Goal: Task Accomplishment & Management: Complete application form

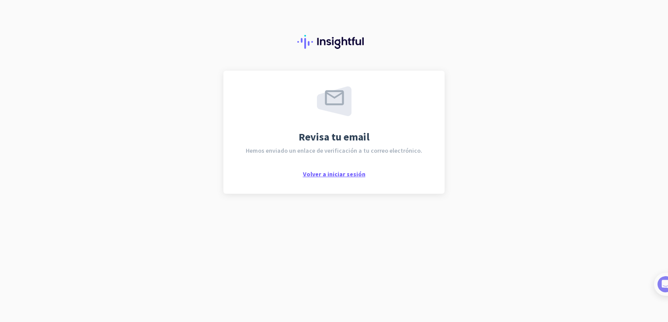
click at [333, 175] on span "Volver a iniciar sesión" at bounding box center [334, 174] width 62 height 8
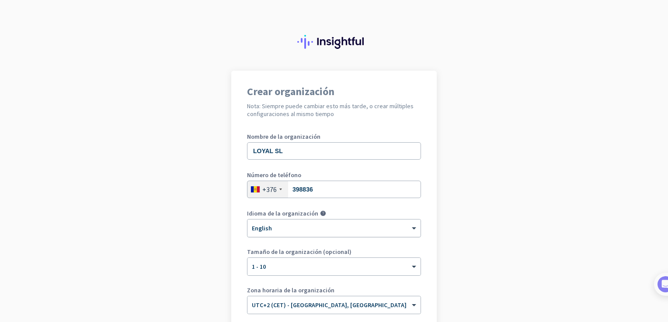
click at [318, 230] on div "× English" at bounding box center [328, 228] width 162 height 7
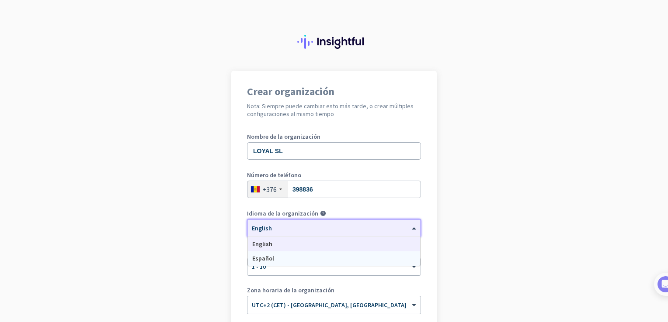
click at [273, 259] on div "Español" at bounding box center [334, 259] width 172 height 14
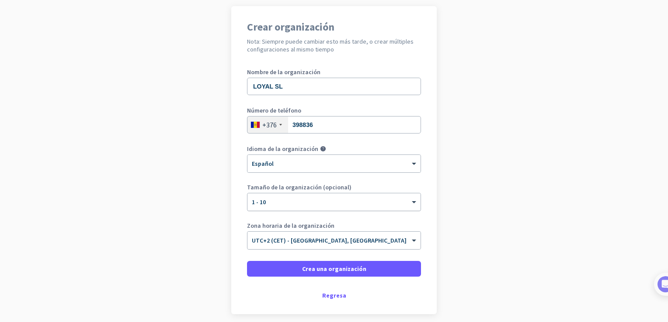
scroll to position [100, 0]
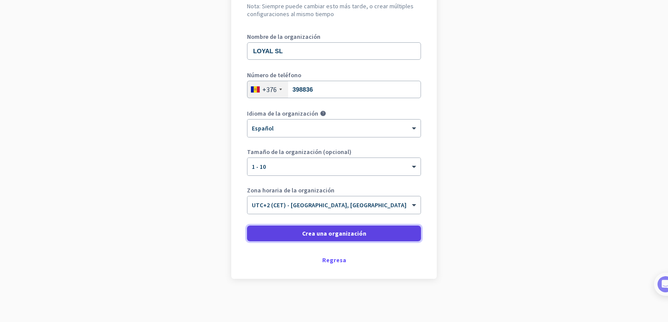
click at [335, 231] on span "Crea una organización" at bounding box center [334, 233] width 64 height 9
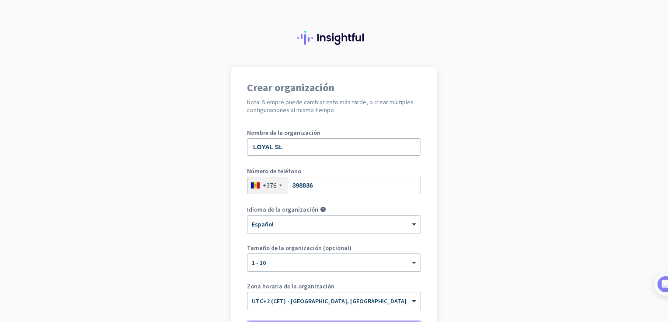
scroll to position [0, 0]
